Goal: Find specific page/section: Find specific page/section

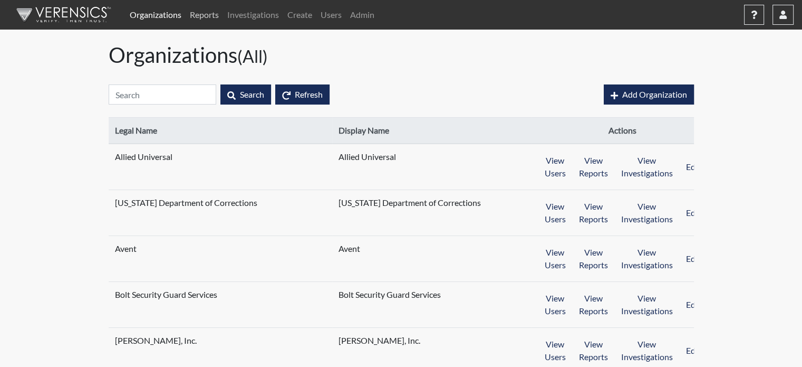
click at [196, 21] on link "Reports" at bounding box center [204, 14] width 37 height 21
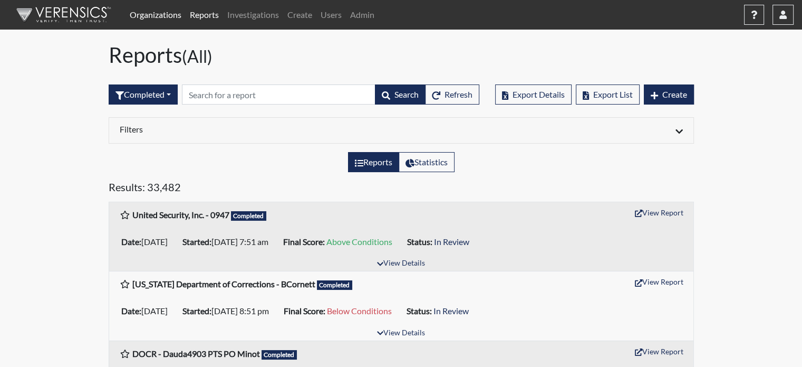
click at [174, 14] on link "Organizations" at bounding box center [156, 14] width 60 height 21
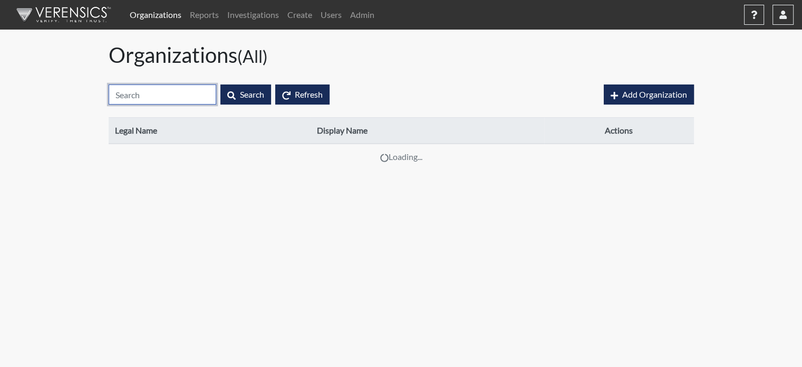
click at [195, 94] on input "text" at bounding box center [163, 94] width 108 height 20
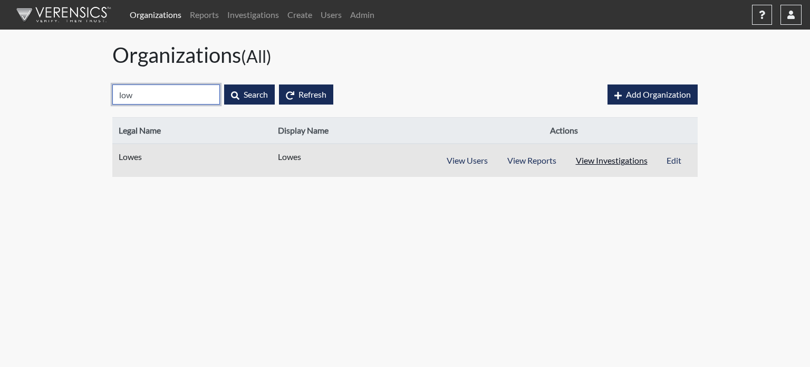
type input "low"
click at [610, 156] on button "View Investigations" at bounding box center [612, 160] width 92 height 20
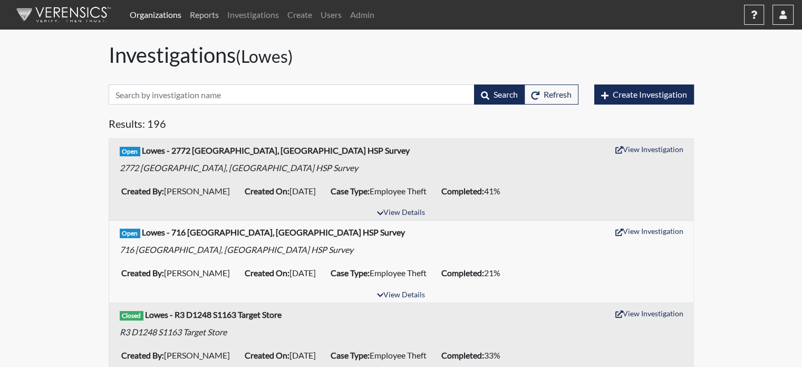
click at [213, 18] on link "Reports" at bounding box center [204, 14] width 37 height 21
